Goal: Information Seeking & Learning: Find specific fact

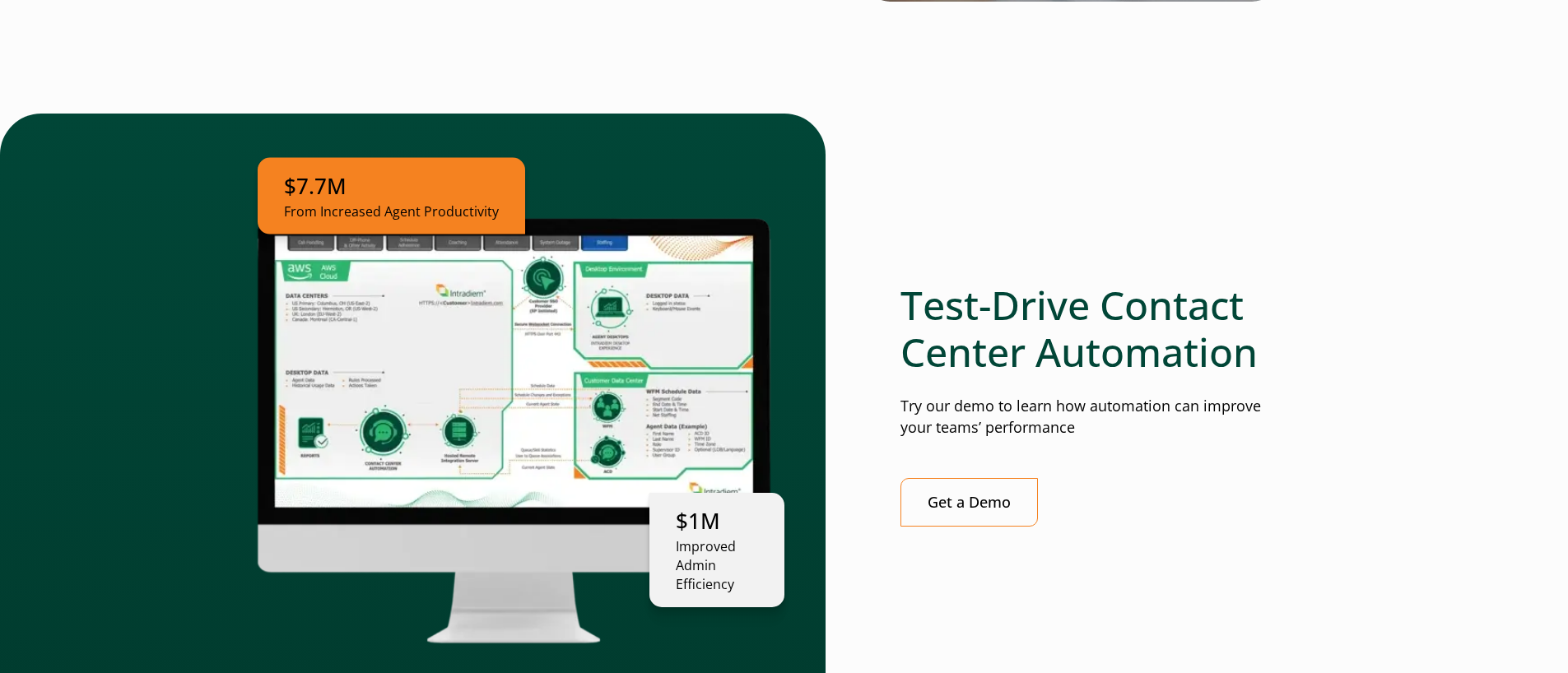
scroll to position [4635, 0]
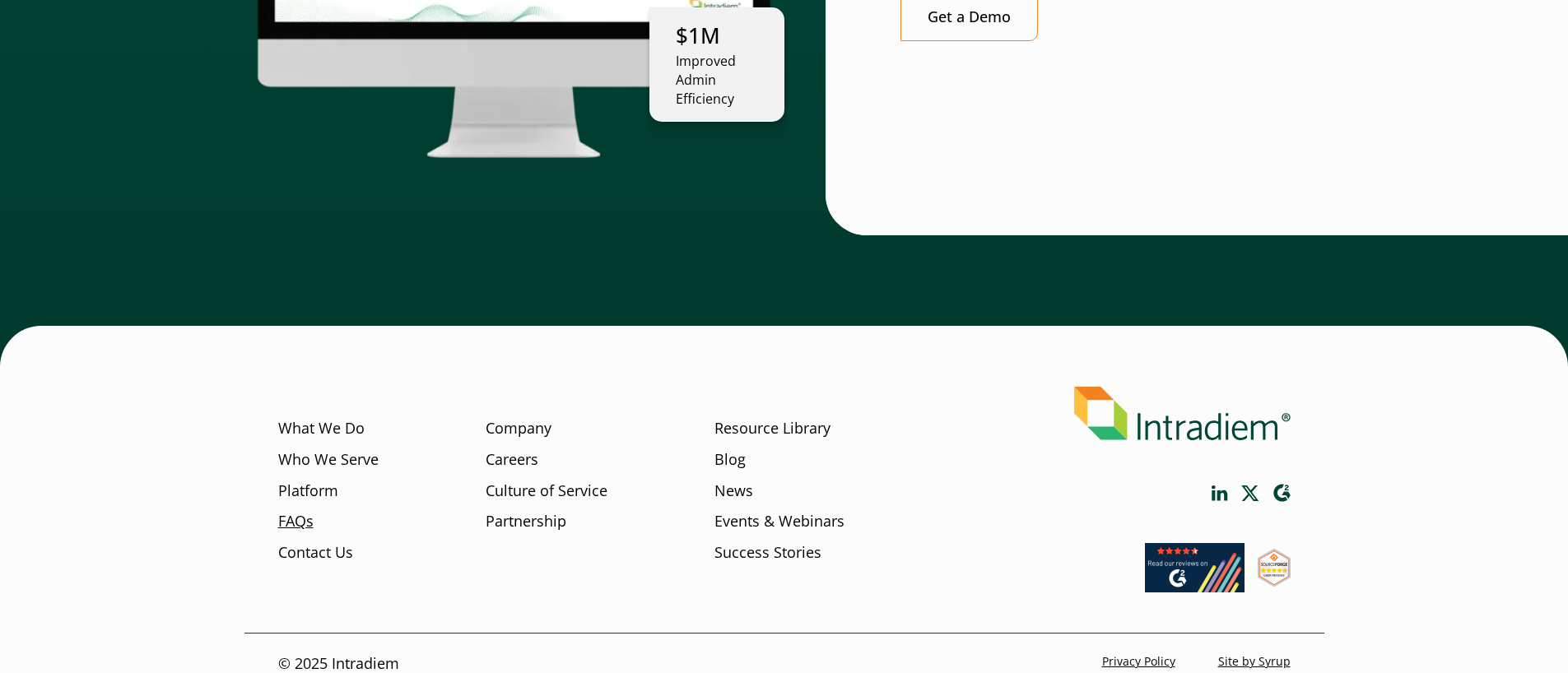
click at [309, 511] on link "FAQs" at bounding box center [296, 522] width 35 height 21
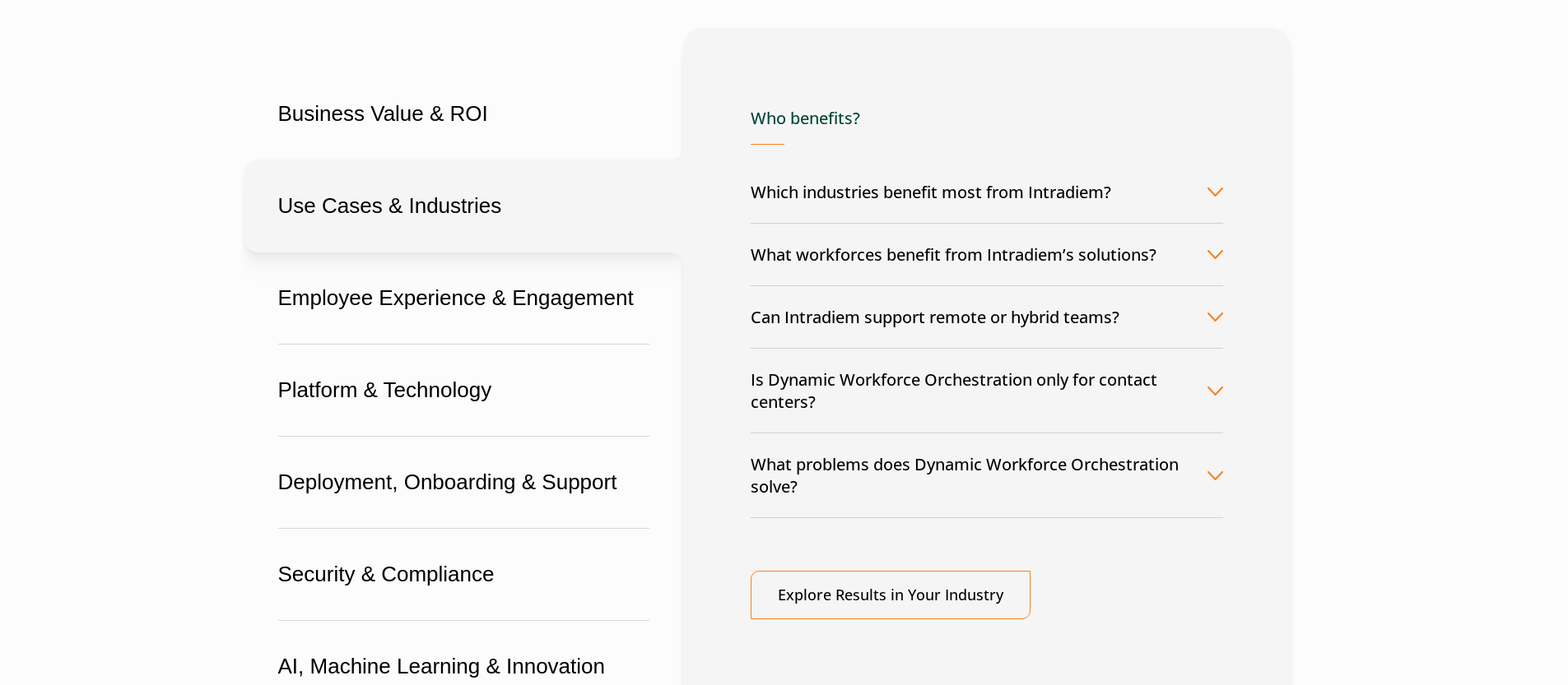
scroll to position [414, 0]
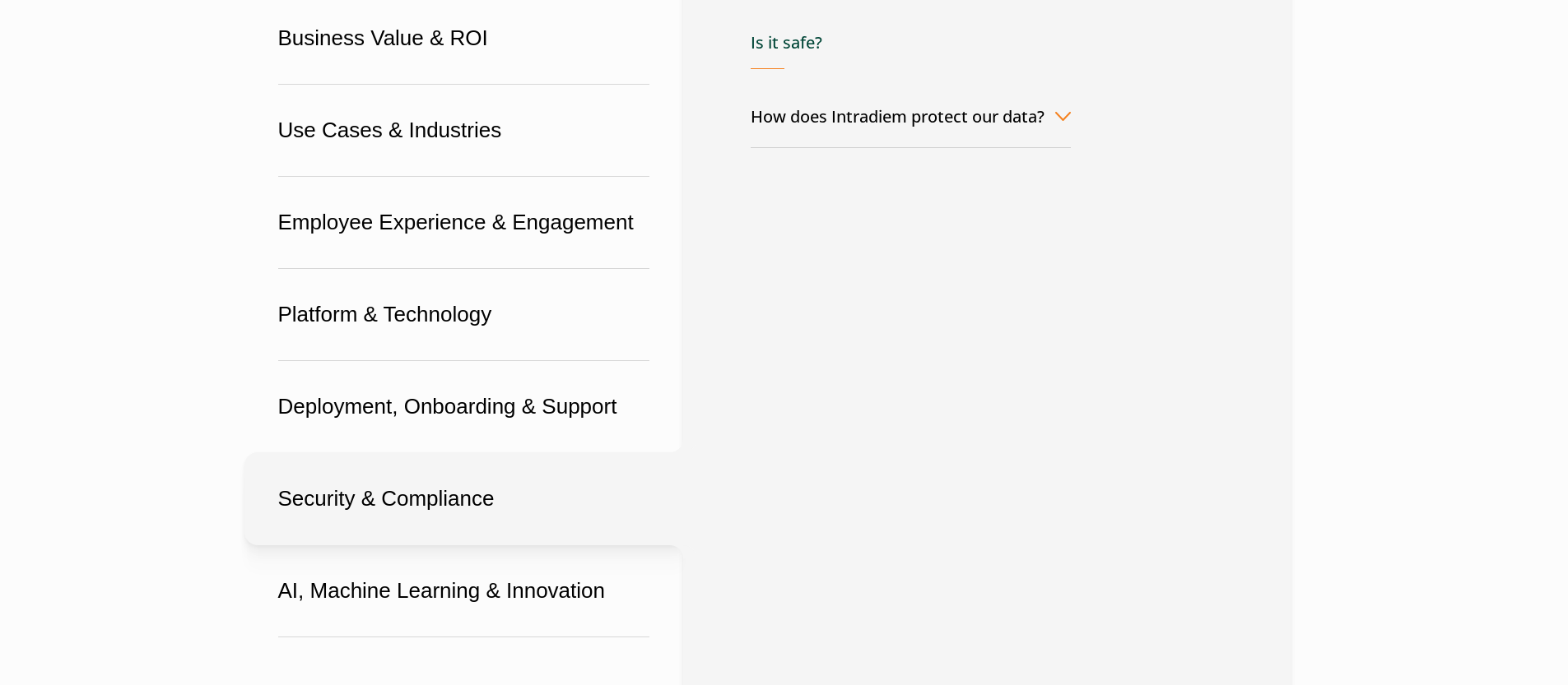
click at [514, 524] on button "Security & Compliance" at bounding box center [464, 499] width 438 height 93
click at [930, 120] on button "How does Intradiem protect our data?" at bounding box center [911, 116] width 320 height 62
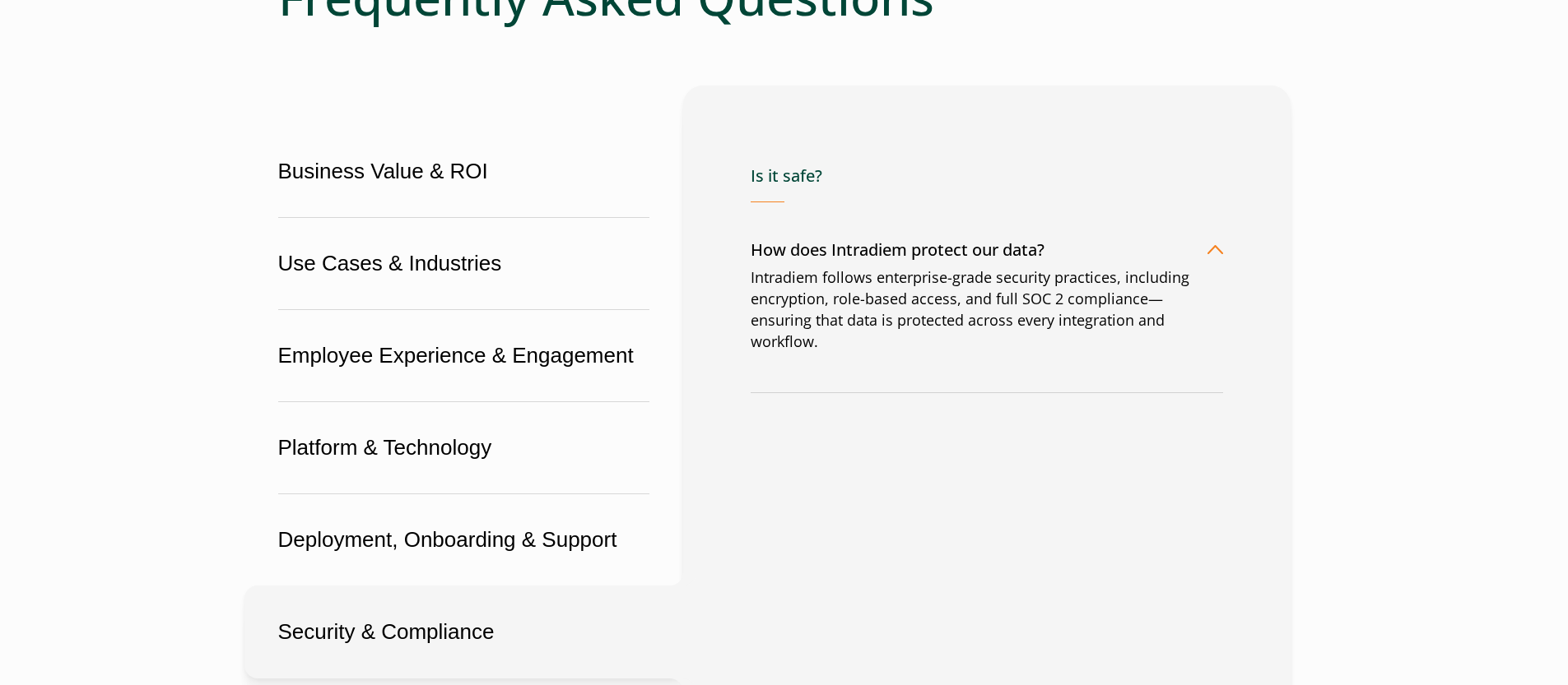
scroll to position [236, 0]
